Goal: Task Accomplishment & Management: Manage account settings

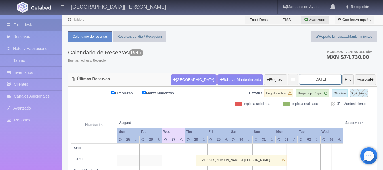
click at [315, 78] on input "[DATE]" at bounding box center [320, 79] width 42 height 10
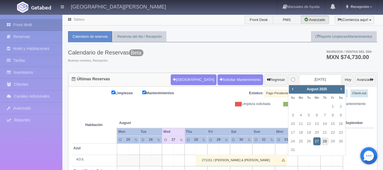
click at [326, 142] on link "28" at bounding box center [324, 141] width 7 height 8
type input "[DATE]"
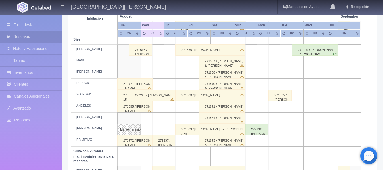
scroll to position [312, 0]
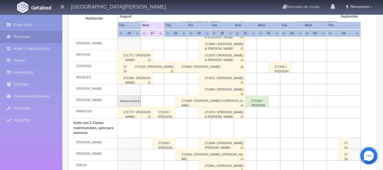
click at [163, 111] on div "272237 / BRISA CURIEL ARMAS" at bounding box center [163, 111] width 23 height 11
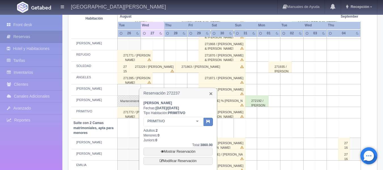
click at [212, 94] on link "×" at bounding box center [210, 93] width 3 height 6
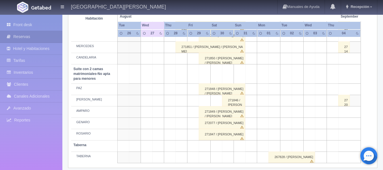
scroll to position [447, 0]
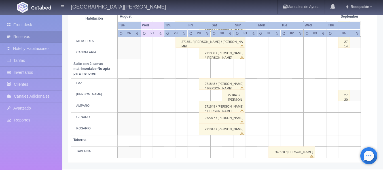
click at [224, 119] on div "272077 / [PERSON_NAME]" at bounding box center [222, 117] width 46 height 11
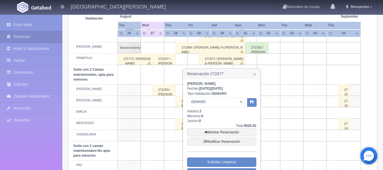
scroll to position [362, 0]
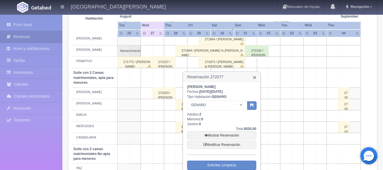
click at [253, 78] on link "×" at bounding box center [254, 77] width 3 height 6
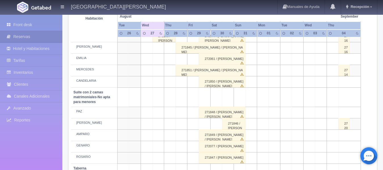
scroll to position [447, 0]
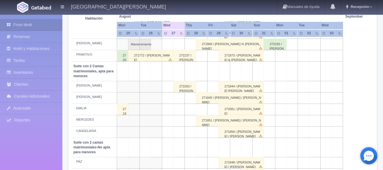
scroll to position [340, 0]
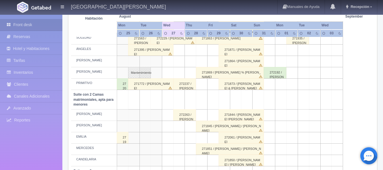
click at [186, 84] on div "272237 / [PERSON_NAME]" at bounding box center [184, 83] width 23 height 11
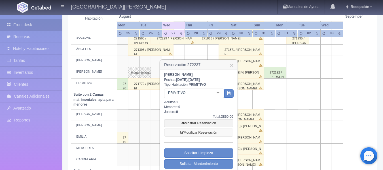
click at [207, 133] on link "Modificar Reservación" at bounding box center [198, 132] width 69 height 8
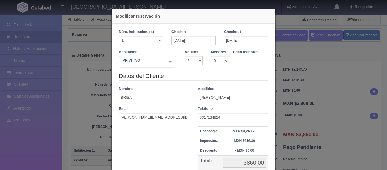
select select "2"
click at [224, 63] on select "0 1 2 3 4 5 6 7 8 9 10" at bounding box center [220, 60] width 18 height 9
select select "1"
click at [211, 56] on select "0 1 2 3 4 5 6 7 8 9 10" at bounding box center [220, 60] width 18 height 9
select select "8"
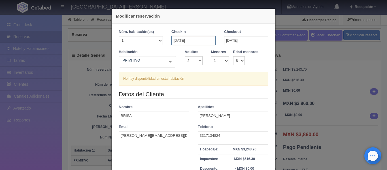
click at [189, 37] on input "[DATE]" at bounding box center [193, 40] width 44 height 9
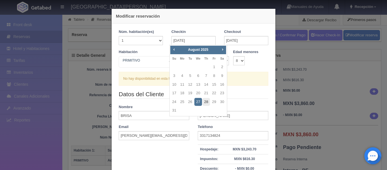
click at [206, 101] on link "28" at bounding box center [205, 102] width 7 height 8
type input "28-08-2025"
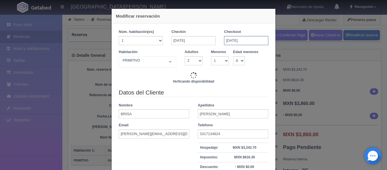
click at [245, 44] on input "28-08-2025" at bounding box center [246, 40] width 44 height 9
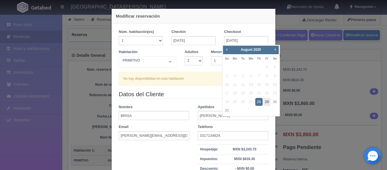
click at [266, 101] on link "29" at bounding box center [266, 102] width 7 height 8
type input "29-08-2025"
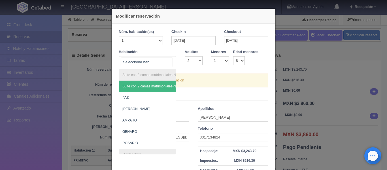
click at [168, 63] on div "Suite con 2 camas matrimoniales-No apta para menores Suite con 2 camas matrimon…" at bounding box center [147, 62] width 57 height 13
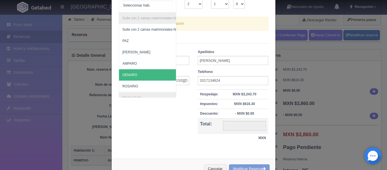
click at [137, 73] on span "GENARO" at bounding box center [175, 74] width 112 height 11
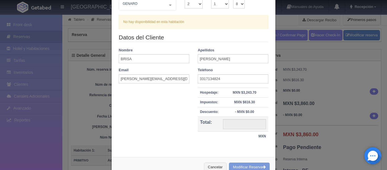
checkbox input "false"
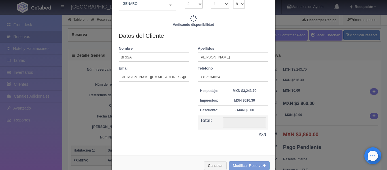
type input "3860.00"
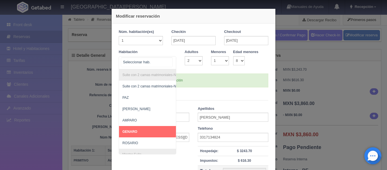
click at [167, 64] on div "Suite con 2 camas matrimoniales-No apta para menores Suite con 2 camas matrimon…" at bounding box center [147, 62] width 57 height 13
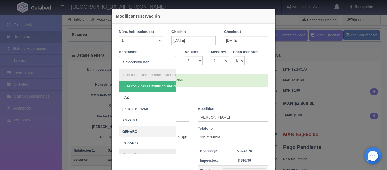
click at [284, 79] on div "Modificar reservación Núm. habitación(es) 1 2 3 4 5 6 7 8 9 10 11 12 13 14 15 1…" at bounding box center [193, 85] width 387 height 170
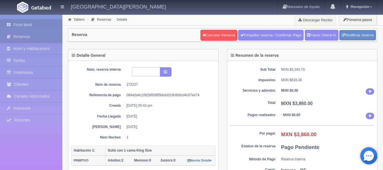
click at [36, 24] on link "Front desk" at bounding box center [31, 25] width 62 height 12
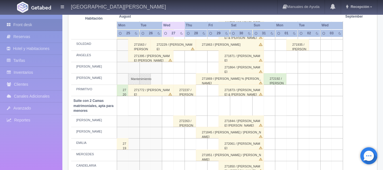
scroll to position [333, 0]
click at [190, 88] on div "272237 / BRISA CURIEL ARMAS" at bounding box center [184, 90] width 23 height 11
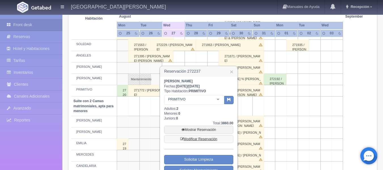
click at [194, 138] on link "Modificar Reservación" at bounding box center [198, 139] width 69 height 8
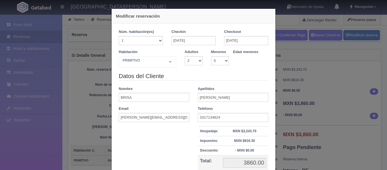
select select "2"
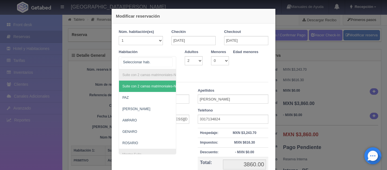
click at [167, 65] on div "Suite con 2 camas matrimoniales-No apta para menores Suite con 2 camas matrimon…" at bounding box center [147, 62] width 57 height 13
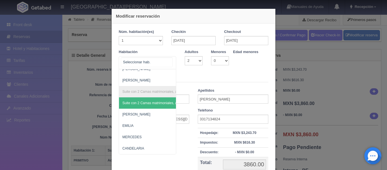
scroll to position [28, 0]
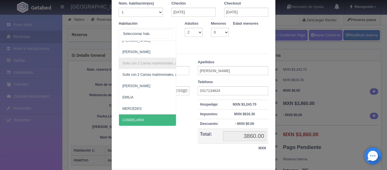
click at [145, 114] on span "CANDELARIA" at bounding box center [175, 119] width 112 height 11
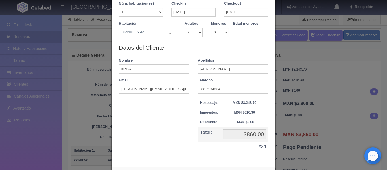
checkbox input "false"
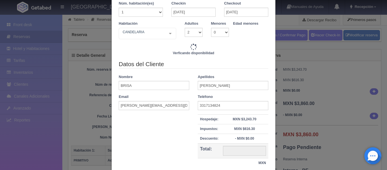
type input "3860.00"
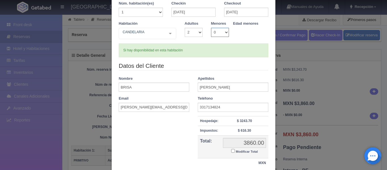
click at [225, 32] on select "0 1 2 3 4 5 6 7 8 9 10" at bounding box center [220, 32] width 18 height 9
select select "1"
click at [211, 28] on select "0 1 2 3 4 5 6 7 8 9 10" at bounding box center [220, 32] width 18 height 9
select select "8"
checkbox input "false"
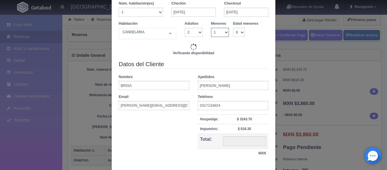
type input "3860.00"
click at [190, 13] on input "[DATE]" at bounding box center [193, 12] width 44 height 9
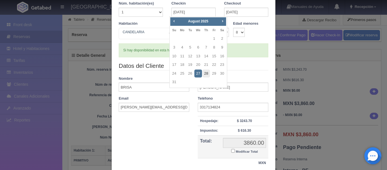
click at [203, 72] on link "28" at bounding box center [205, 73] width 7 height 8
type input "[DATE]"
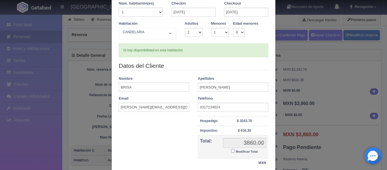
checkbox input "false"
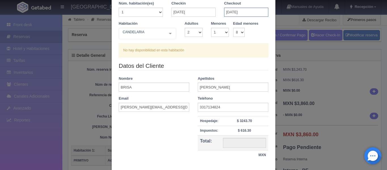
click at [227, 13] on input "[DATE]" at bounding box center [246, 12] width 44 height 9
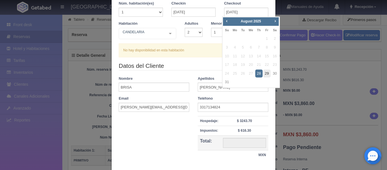
click at [266, 72] on link "29" at bounding box center [266, 73] width 7 height 8
type input "[DATE]"
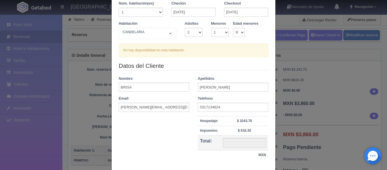
checkbox input "false"
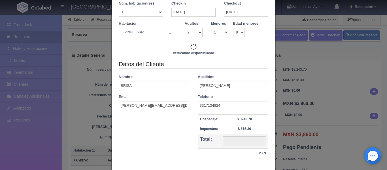
type input "3860.00"
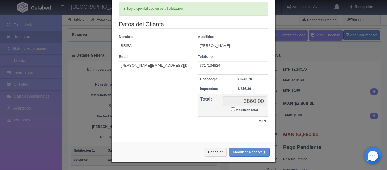
scroll to position [71, 0]
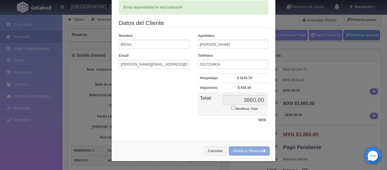
click at [257, 149] on button "Modificar Reserva" at bounding box center [249, 150] width 41 height 9
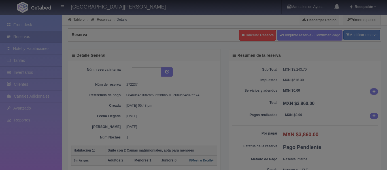
select select "2"
select select "1"
select select "8"
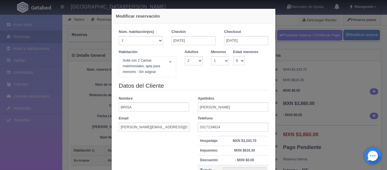
click at [301, 74] on div "Modificar reservación Núm. habitación(es) 1 2 3 4 5 6 7 8 9 10 11 12 13 14 15 1…" at bounding box center [193, 85] width 387 height 170
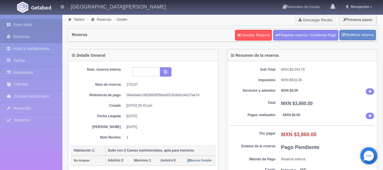
click at [25, 27] on link "Front desk" at bounding box center [31, 25] width 62 height 12
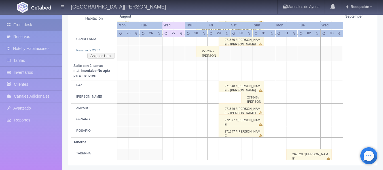
scroll to position [462, 0]
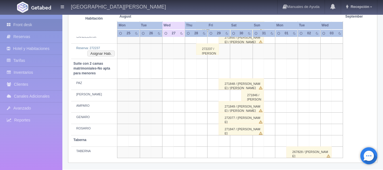
click at [210, 52] on div "272237 / [PERSON_NAME]" at bounding box center [207, 48] width 23 height 11
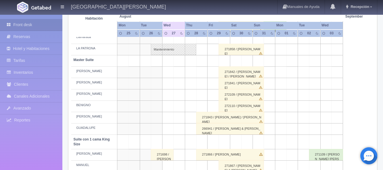
scroll to position [179, 0]
